Goal: Task Accomplishment & Management: Manage account settings

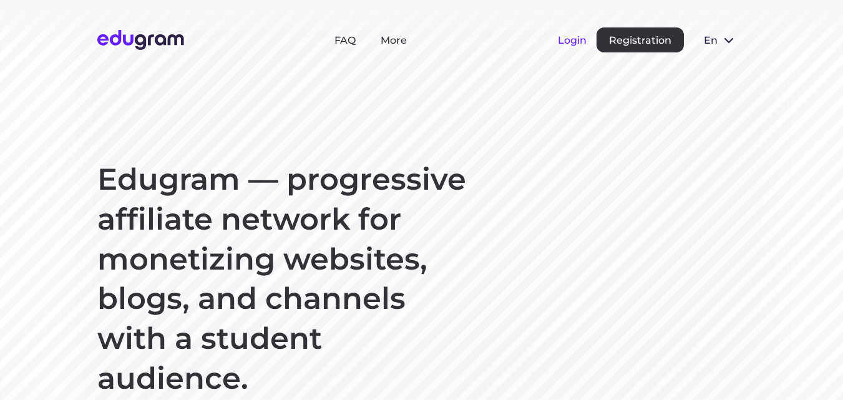
click at [568, 39] on button "Login" at bounding box center [572, 40] width 29 height 12
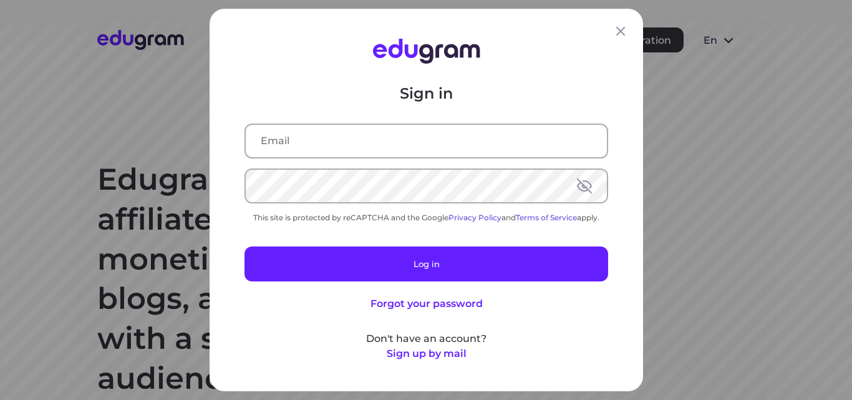
type input "dimittross@yandex.ru"
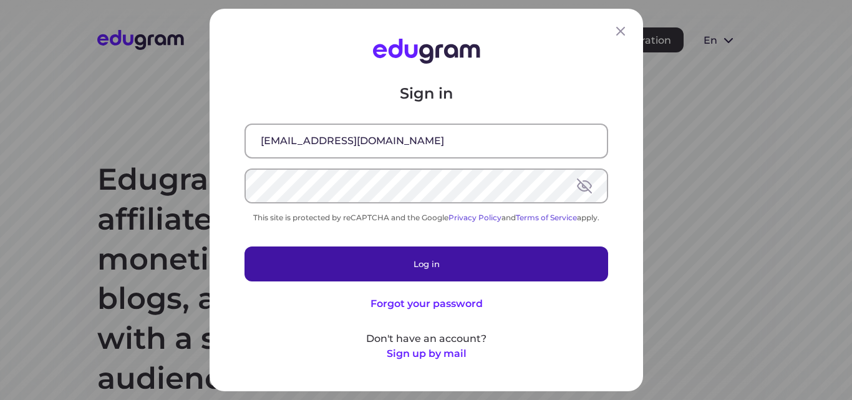
click at [375, 266] on button "Log in" at bounding box center [427, 263] width 364 height 35
